Goal: Task Accomplishment & Management: Use online tool/utility

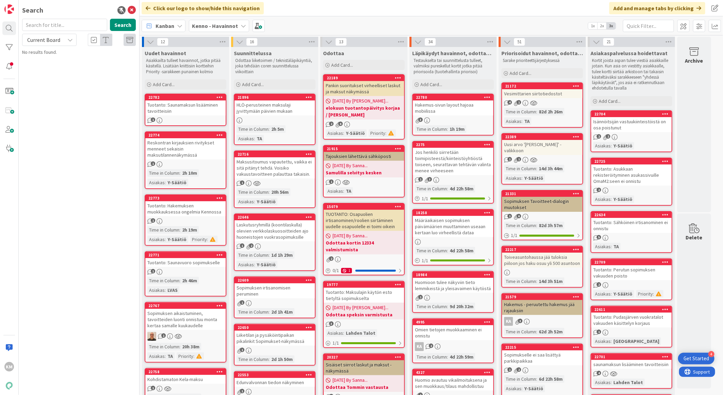
click at [546, 93] on div "Vesimittarien siirtotiedostot" at bounding box center [542, 93] width 80 height 9
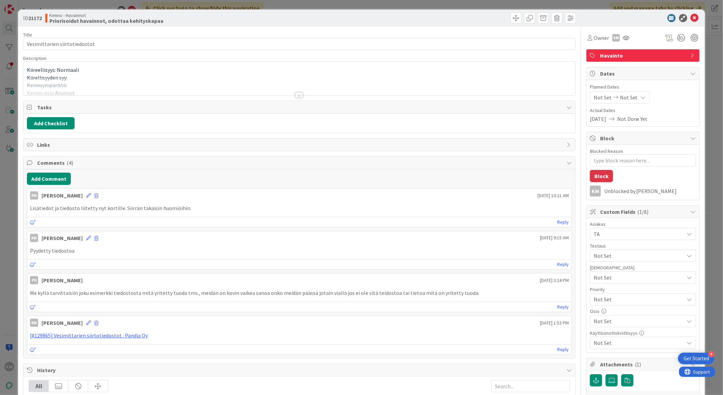
type textarea "x"
click at [297, 96] on div at bounding box center [299, 94] width 7 height 5
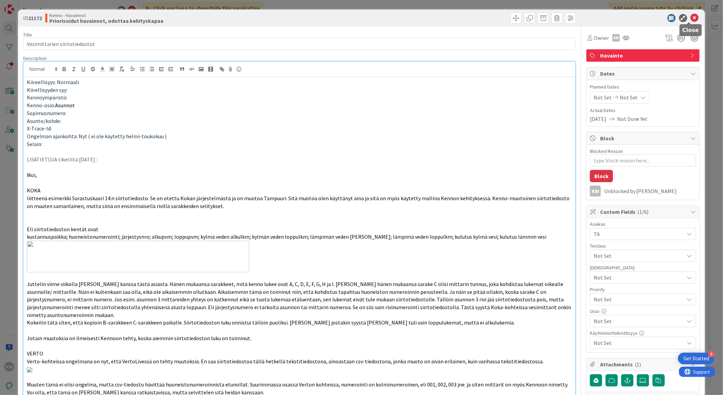
click at [692, 16] on icon at bounding box center [695, 18] width 8 height 8
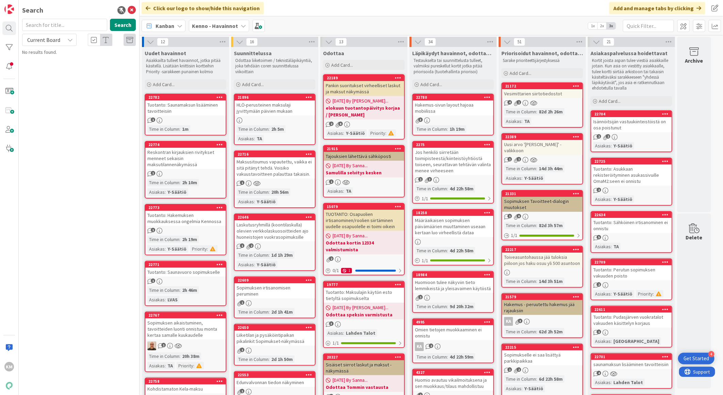
click at [243, 28] on icon at bounding box center [243, 25] width 5 height 5
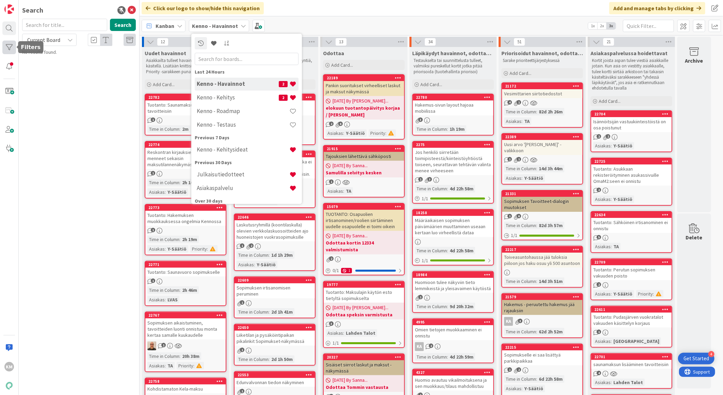
click at [10, 48] on div at bounding box center [9, 48] width 14 height 14
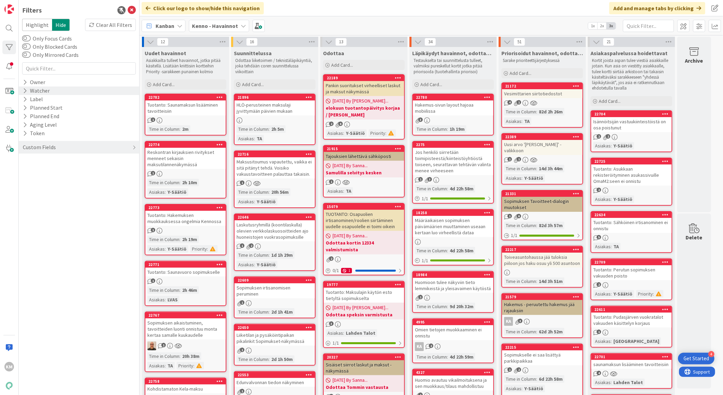
click at [26, 89] on icon at bounding box center [25, 91] width 4 height 6
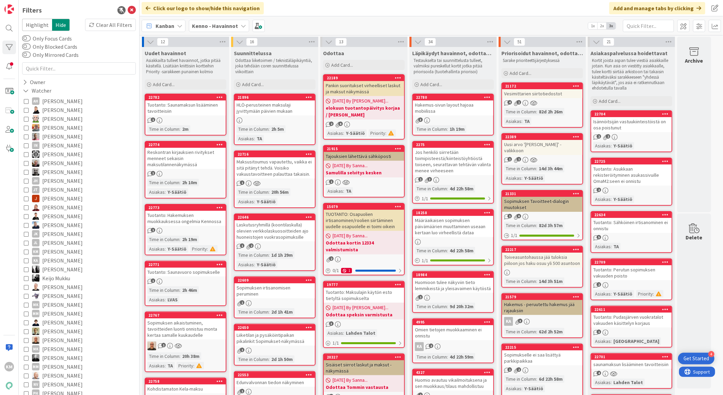
click at [26, 250] on icon at bounding box center [26, 251] width 5 height 5
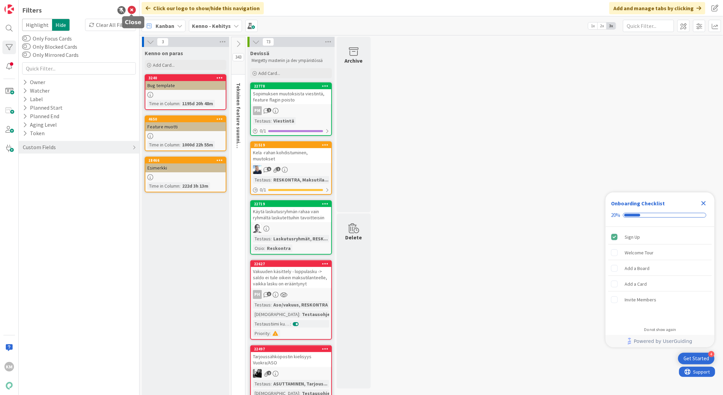
click at [131, 12] on icon at bounding box center [132, 10] width 8 height 8
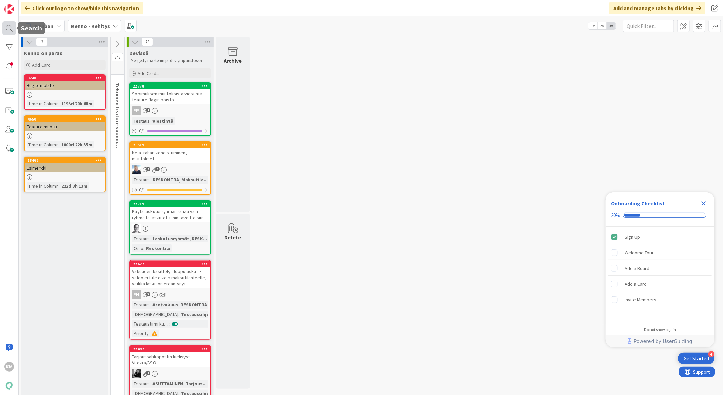
click at [11, 32] on div at bounding box center [9, 28] width 14 height 14
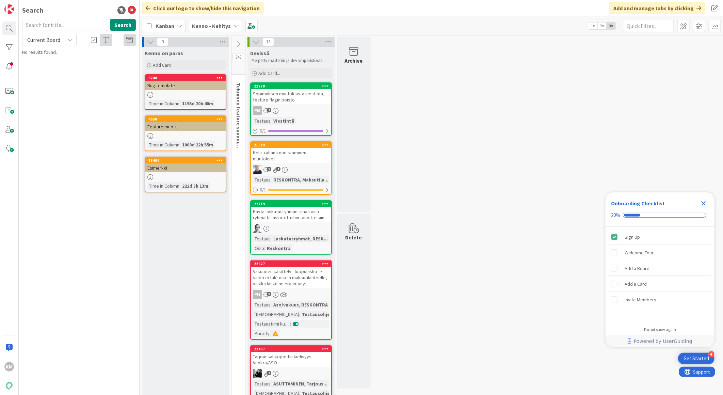
click at [230, 26] on div "Kenno - Kehitys" at bounding box center [215, 26] width 53 height 12
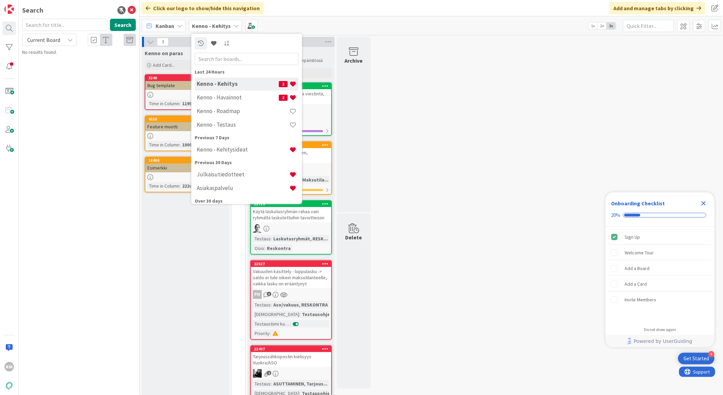
click at [232, 94] on h4 "Kenno - Havainnot" at bounding box center [238, 97] width 82 height 7
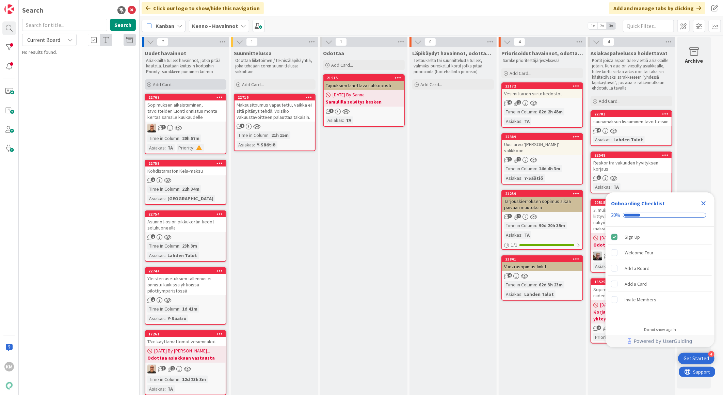
click at [189, 87] on div "Add Card..." at bounding box center [186, 84] width 82 height 10
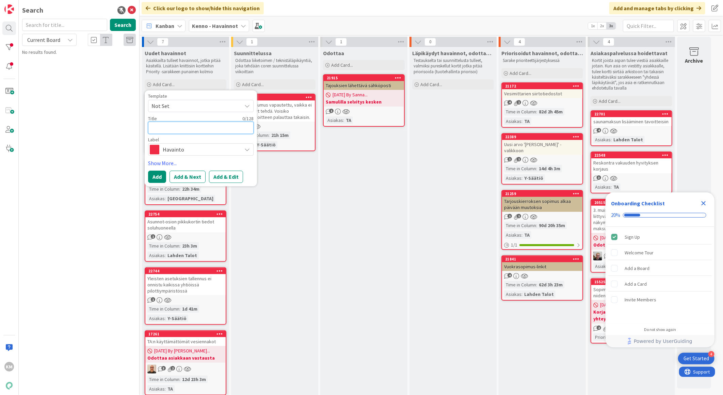
paste textarea "Kohdistumattomien maksujen rajaus"
type textarea "x"
type textarea "Kohdistumattomien maksujen rajaus"
click at [228, 180] on button "Add & Edit" at bounding box center [226, 177] width 34 height 12
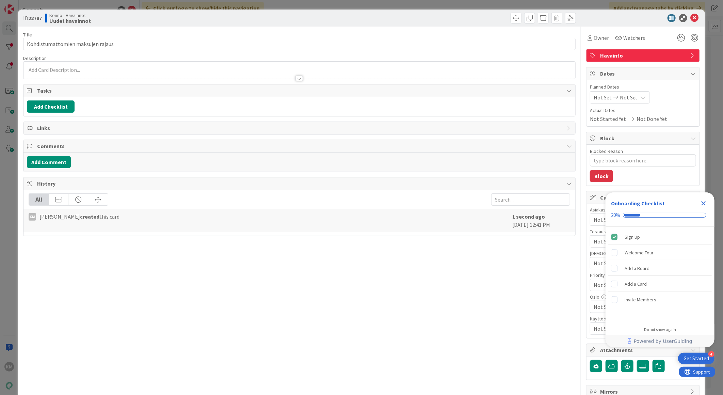
click at [41, 69] on div at bounding box center [299, 70] width 552 height 17
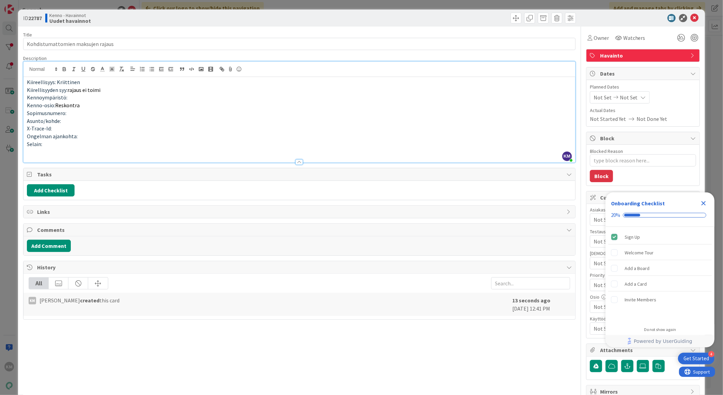
drag, startPoint x: 50, startPoint y: 155, endPoint x: 40, endPoint y: 152, distance: 10.9
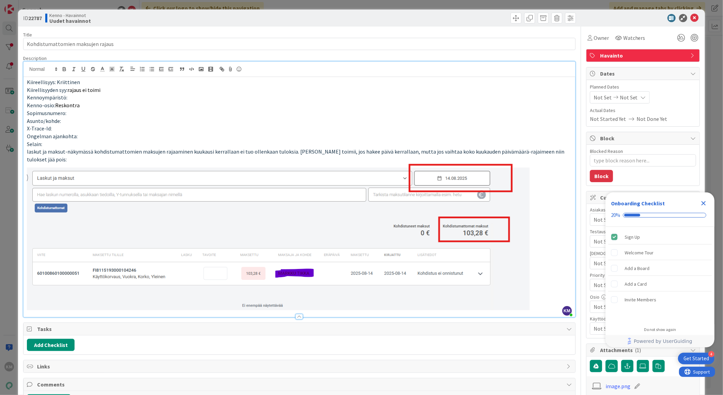
click at [536, 291] on p at bounding box center [299, 236] width 545 height 147
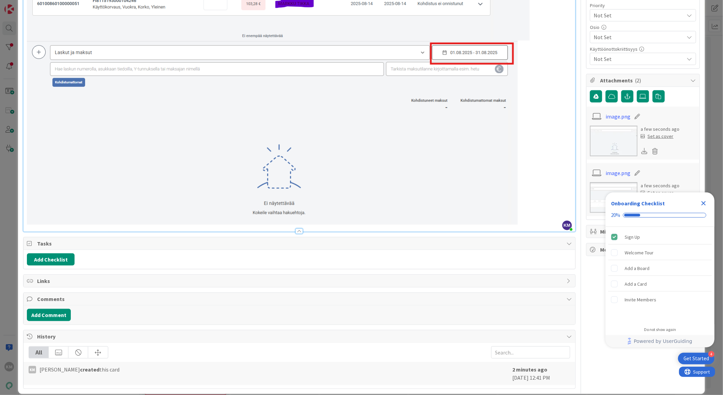
scroll to position [271, 0]
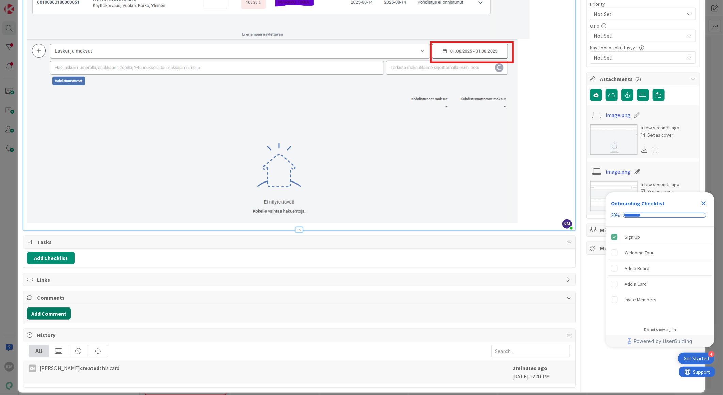
click at [61, 308] on button "Add Comment" at bounding box center [49, 314] width 44 height 12
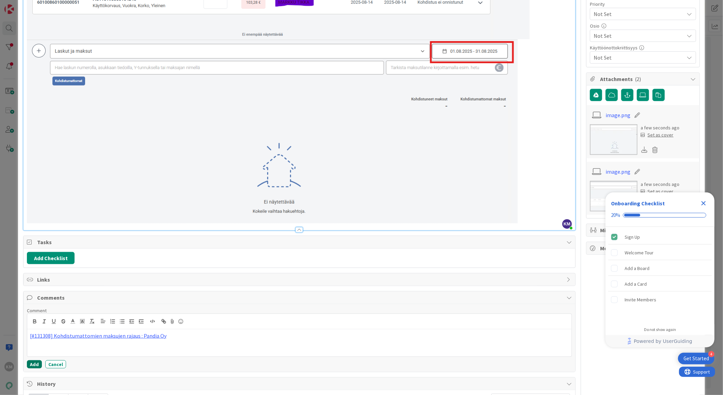
click at [36, 360] on button "Add" at bounding box center [34, 364] width 15 height 8
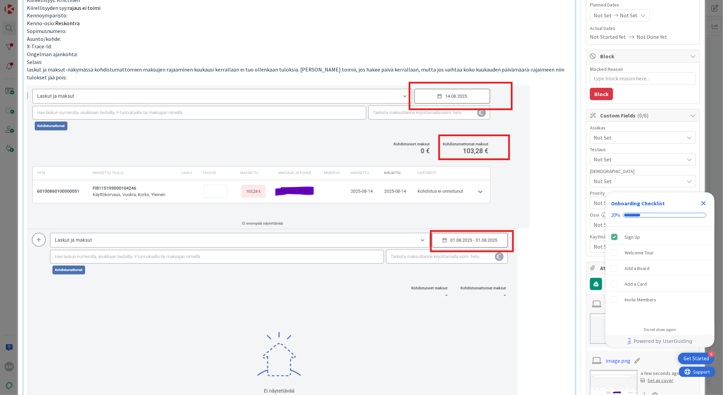
scroll to position [0, 0]
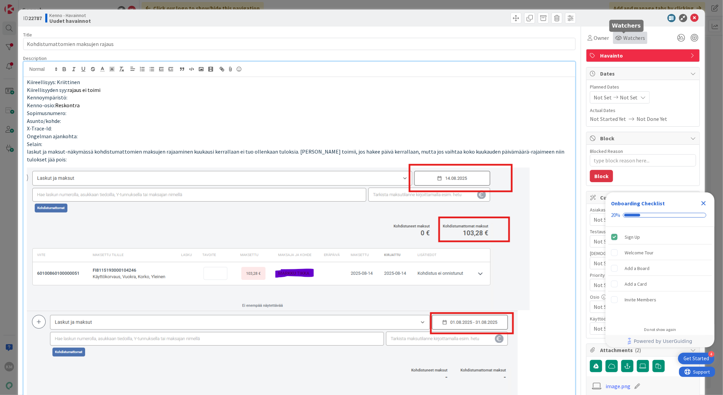
click at [630, 38] on span "Watchers" at bounding box center [635, 38] width 22 height 8
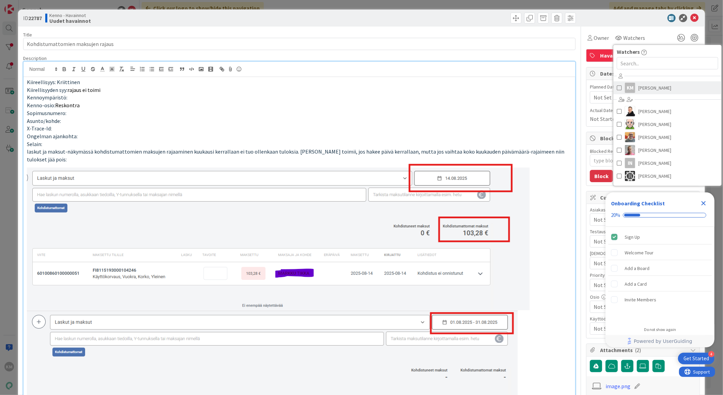
click at [641, 87] on span "[PERSON_NAME]" at bounding box center [655, 88] width 33 height 10
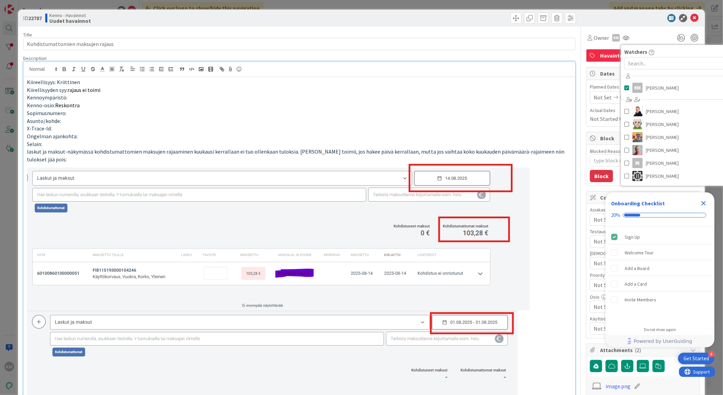
click at [637, 20] on div at bounding box center [640, 18] width 121 height 8
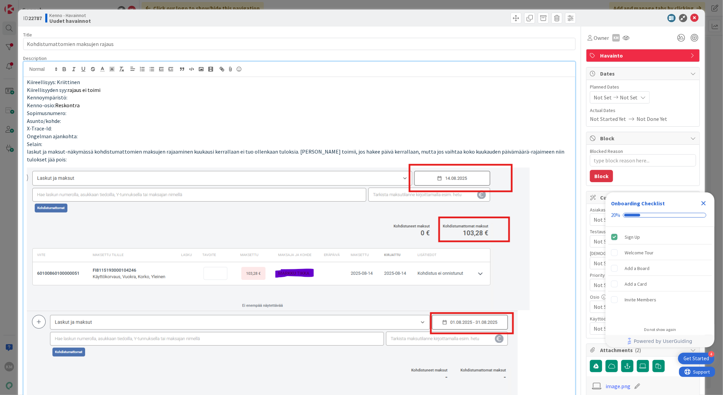
click at [702, 203] on icon "Close Checklist" at bounding box center [704, 203] width 8 height 8
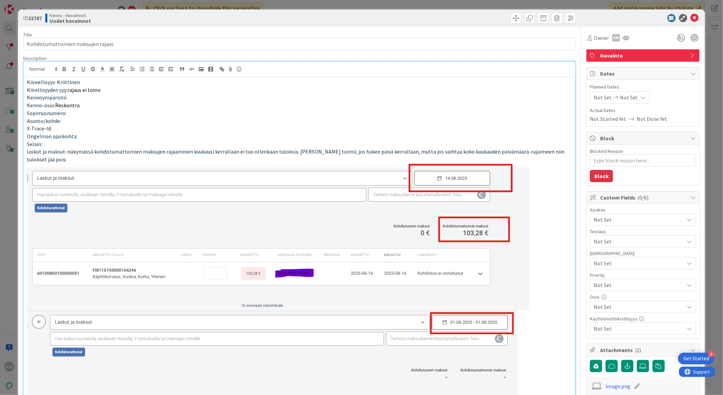
click at [653, 219] on span "Not Set" at bounding box center [639, 220] width 91 height 8
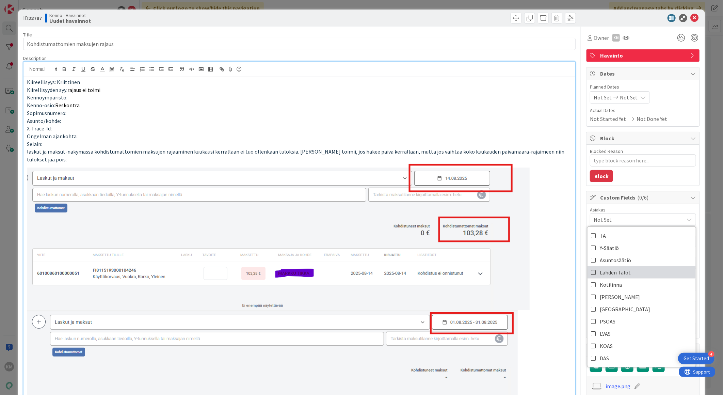
click at [628, 273] on link "Lahden Talot" at bounding box center [642, 272] width 108 height 12
click at [543, 231] on p at bounding box center [299, 236] width 545 height 147
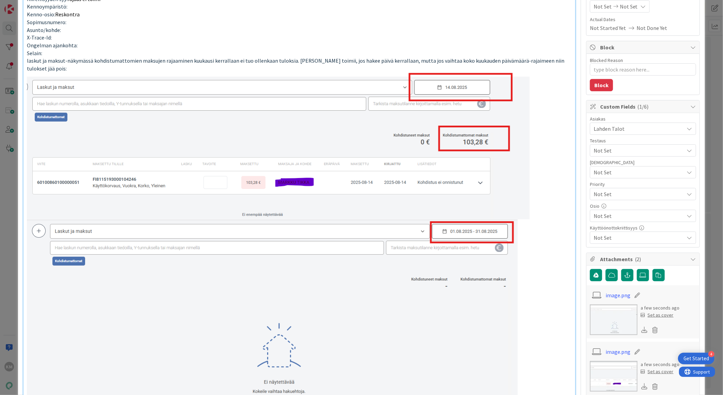
scroll to position [113, 0]
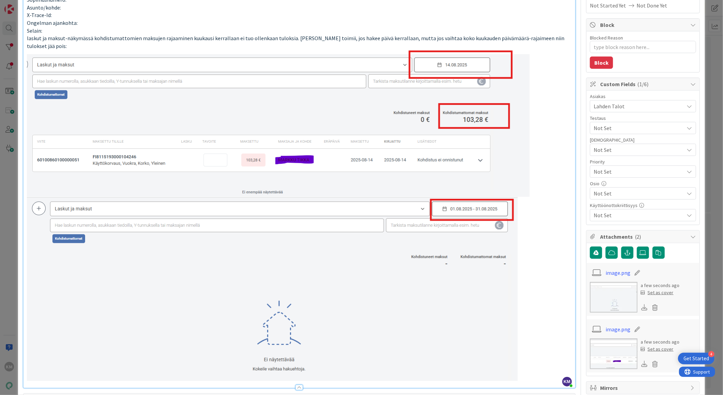
click at [605, 168] on span "Not Set" at bounding box center [637, 172] width 87 height 10
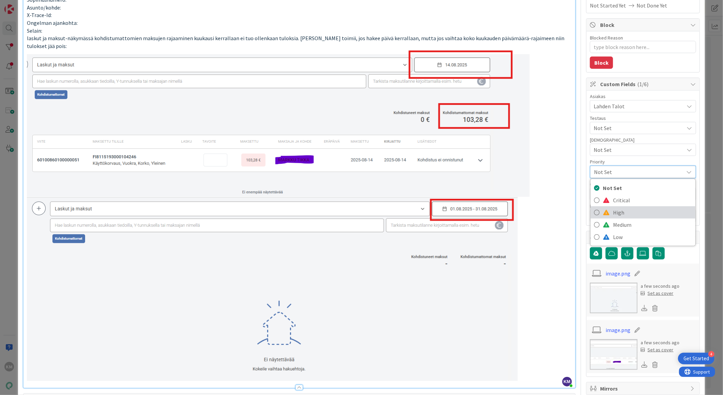
click at [616, 210] on span "High" at bounding box center [652, 212] width 79 height 10
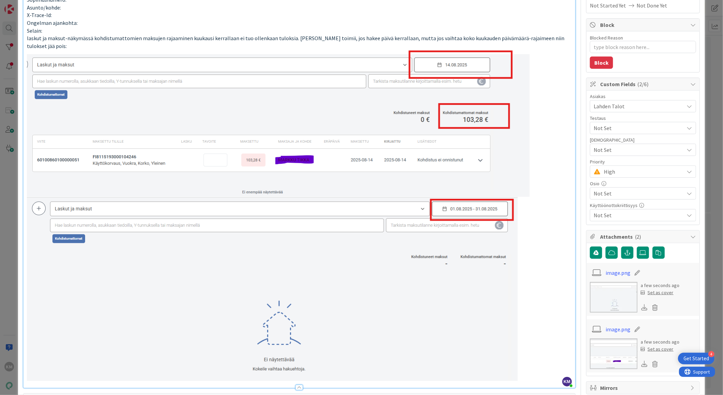
click at [465, 309] on img at bounding box center [272, 289] width 491 height 184
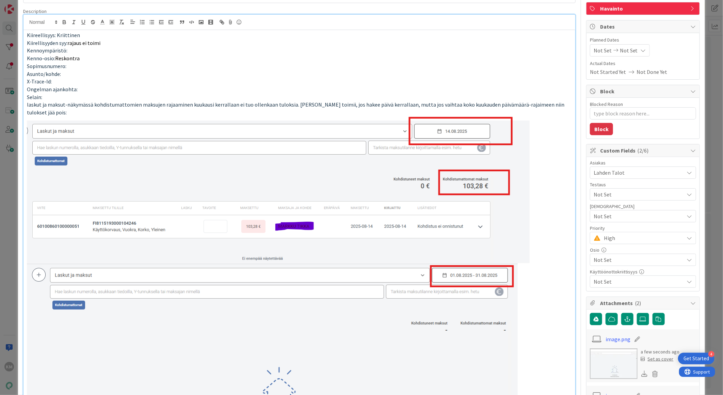
scroll to position [0, 0]
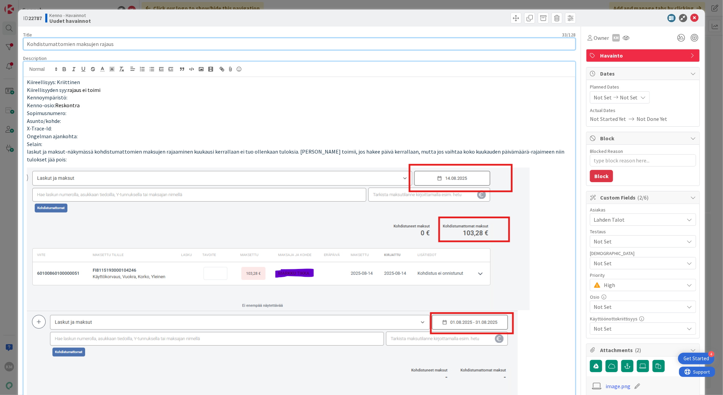
click at [126, 44] on input "Kohdistumattomien maksujen rajaus" at bounding box center [299, 44] width 553 height 12
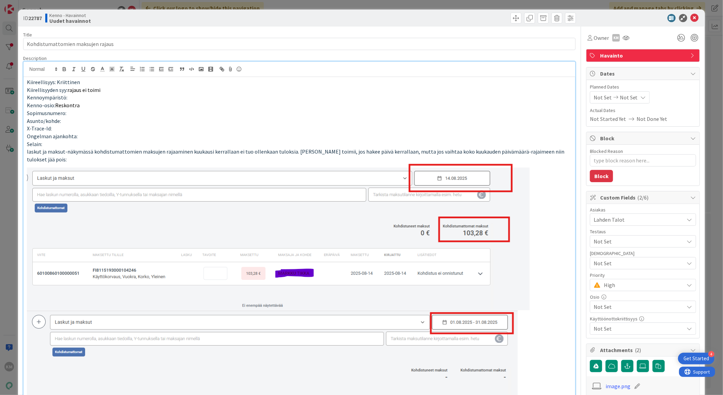
click at [34, 16] on b "22787" at bounding box center [35, 18] width 14 height 7
copy b "22787"
click at [692, 18] on icon at bounding box center [695, 18] width 8 height 8
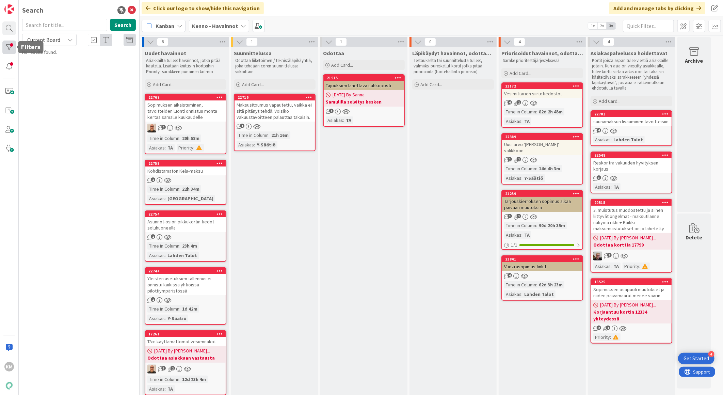
click at [8, 48] on div at bounding box center [9, 48] width 14 height 14
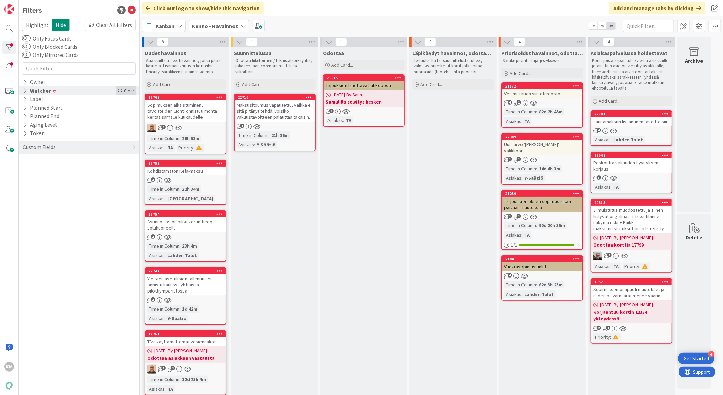
click at [127, 91] on div "Clear" at bounding box center [126, 90] width 20 height 9
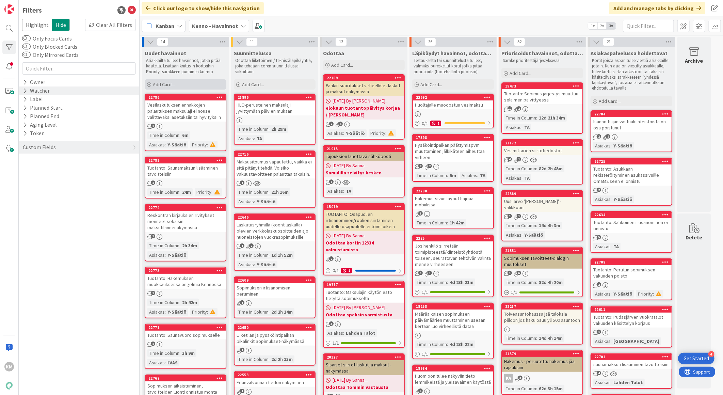
click at [174, 82] on span "Add Card..." at bounding box center [164, 84] width 22 height 6
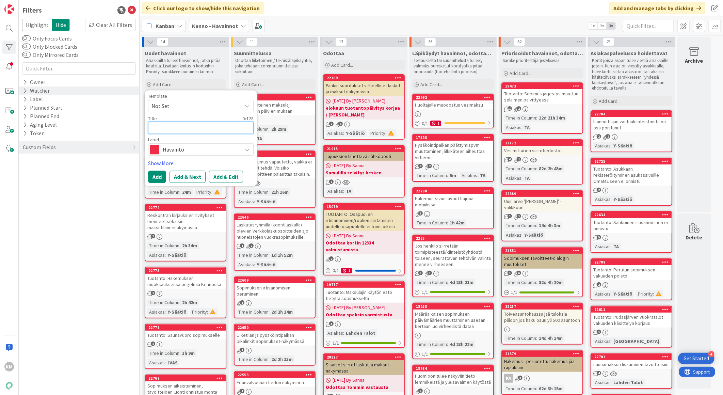
paste textarea "Vuokrahakemuksen jättäminen ei onnistu, jos hakijalla on aikaisemmin tehty hake…"
type textarea "x"
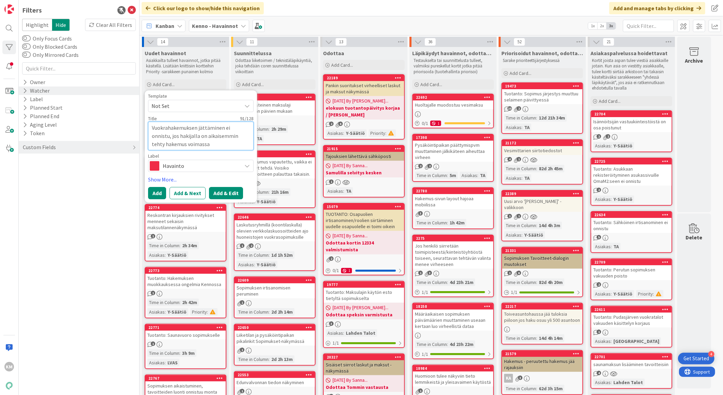
type textarea "Vuokrahakemuksen jättäminen ei onnistu, jos hakijalla on aikaisemmin tehty hake…"
drag, startPoint x: 223, startPoint y: 189, endPoint x: 226, endPoint y: 200, distance: 10.9
click at [223, 190] on button "Add & Edit" at bounding box center [226, 193] width 34 height 12
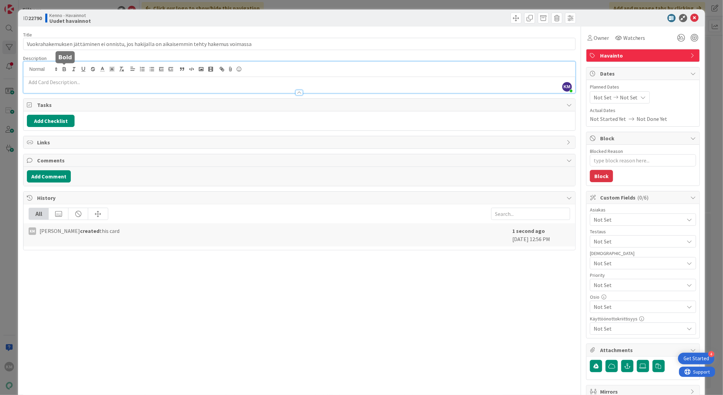
drag, startPoint x: 67, startPoint y: 68, endPoint x: 55, endPoint y: 86, distance: 21.9
drag, startPoint x: 55, startPoint y: 86, endPoint x: 36, endPoint y: 88, distance: 18.8
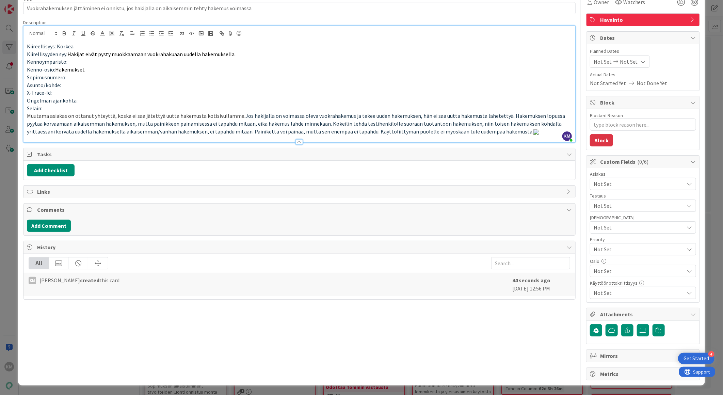
scroll to position [192, 0]
click at [42, 232] on button "Add Comment" at bounding box center [49, 226] width 44 height 12
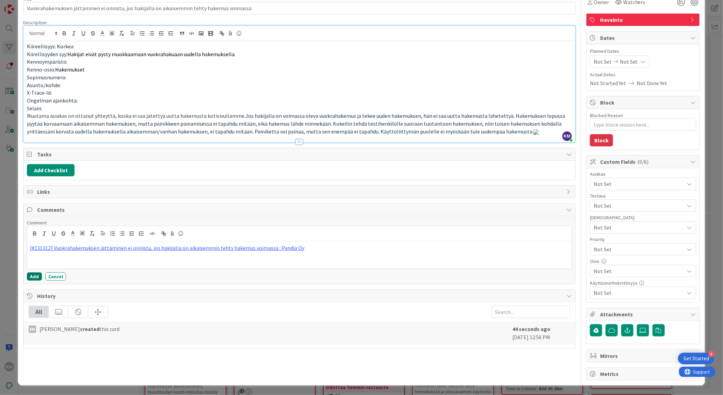
click at [32, 281] on button "Add" at bounding box center [34, 276] width 15 height 8
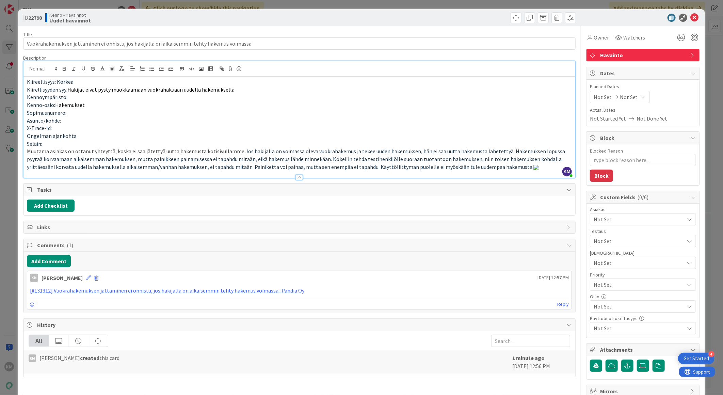
scroll to position [0, 0]
click at [627, 39] on span "Watchers" at bounding box center [635, 38] width 22 height 8
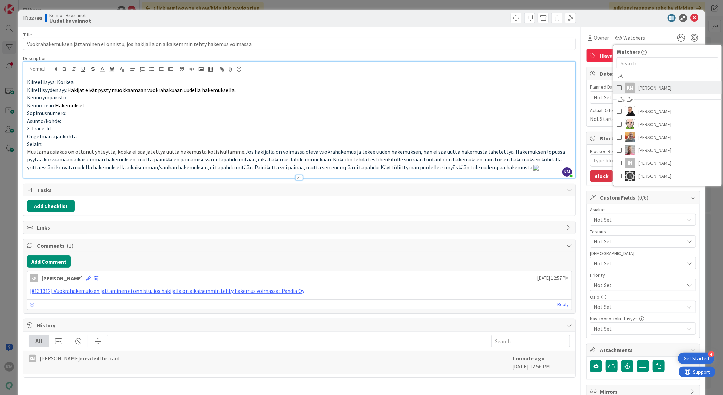
click at [646, 86] on span "[PERSON_NAME]" at bounding box center [655, 88] width 33 height 10
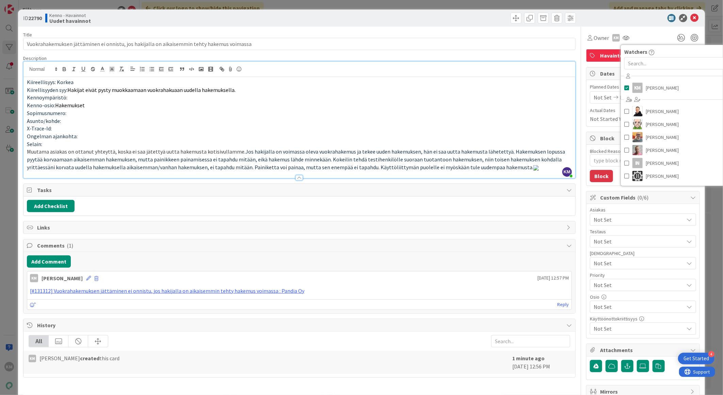
click at [646, 19] on div at bounding box center [640, 18] width 121 height 8
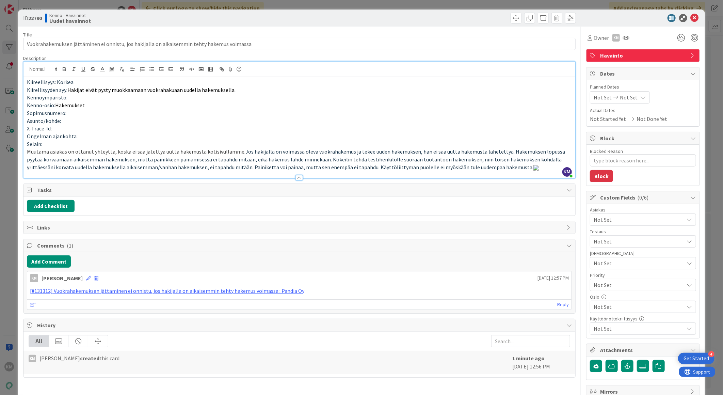
click at [618, 217] on span "Not Set" at bounding box center [639, 220] width 91 height 8
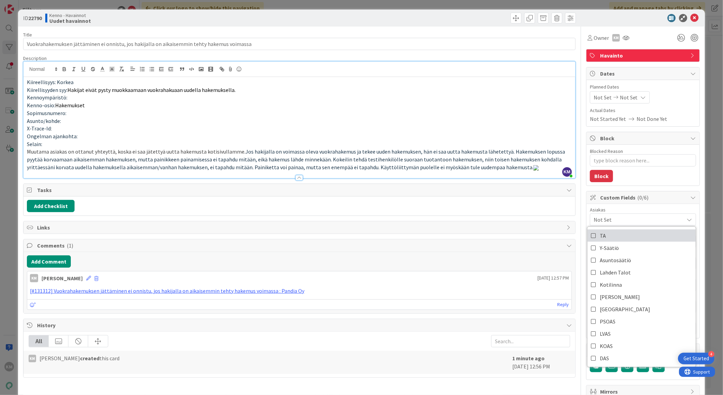
click at [614, 238] on link "TA" at bounding box center [642, 236] width 108 height 12
click at [552, 110] on p "Sopimusnumero:" at bounding box center [299, 113] width 545 height 8
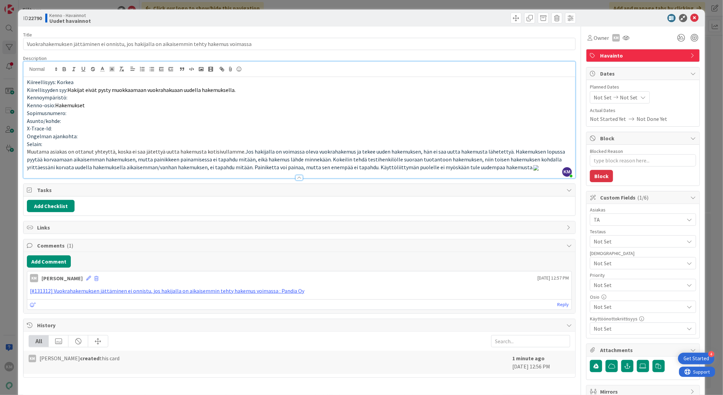
scroll to position [113, 0]
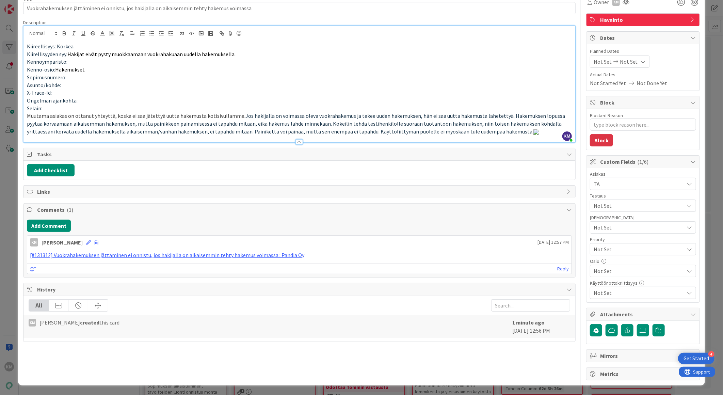
click at [618, 245] on span "Not Set" at bounding box center [637, 250] width 87 height 10
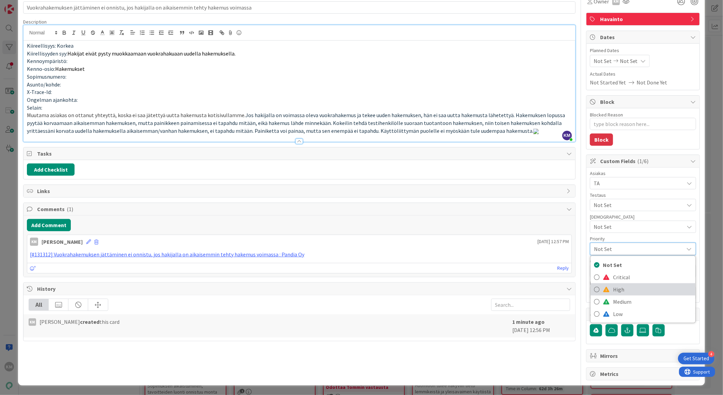
click at [615, 284] on span "High" at bounding box center [652, 289] width 79 height 10
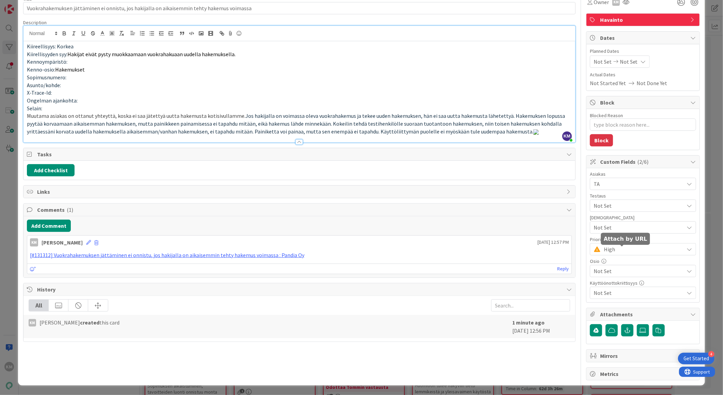
type textarea "x"
click at [627, 339] on div "Owner KM Watchers KM [PERSON_NAME] [PERSON_NAME] [PERSON_NAME] [PERSON_NAME] [P…" at bounding box center [643, 186] width 114 height 390
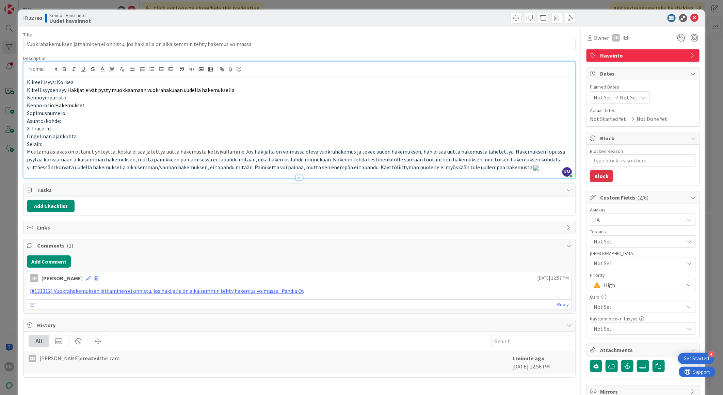
click at [35, 16] on b "22790" at bounding box center [35, 18] width 14 height 7
copy b "22790"
click at [691, 19] on icon at bounding box center [695, 18] width 8 height 8
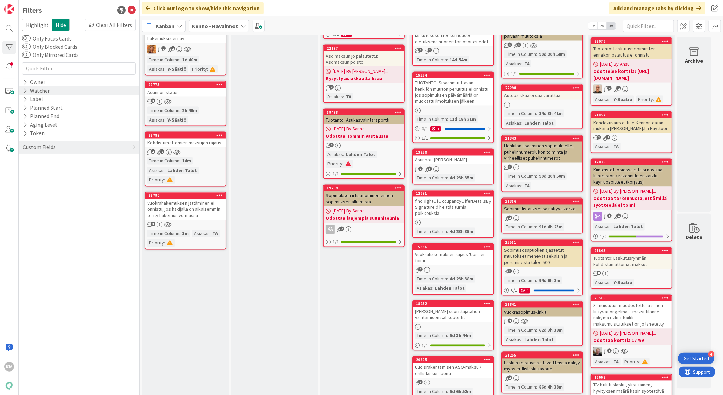
scroll to position [832, 0]
